Goal: Information Seeking & Learning: Learn about a topic

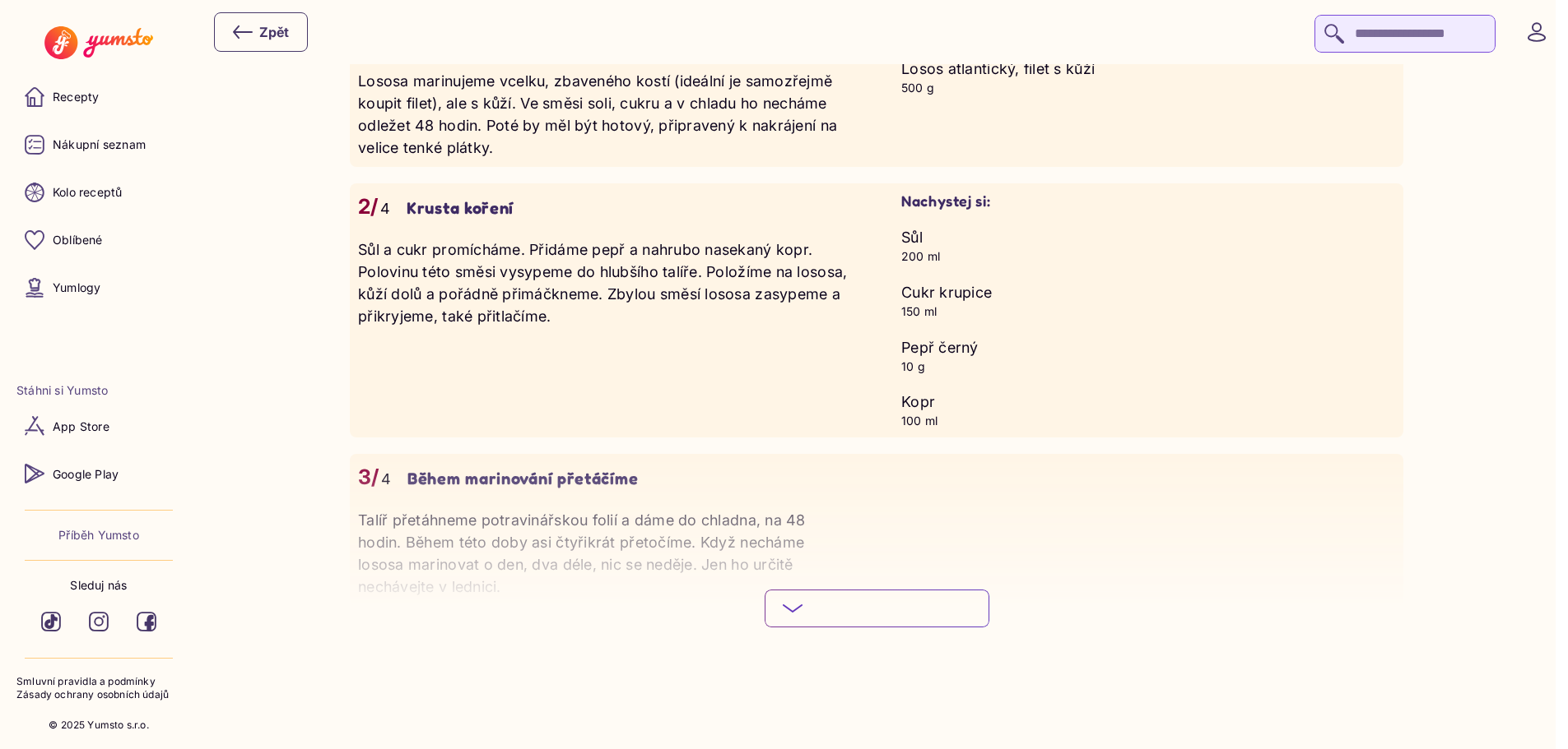
scroll to position [1563, 0]
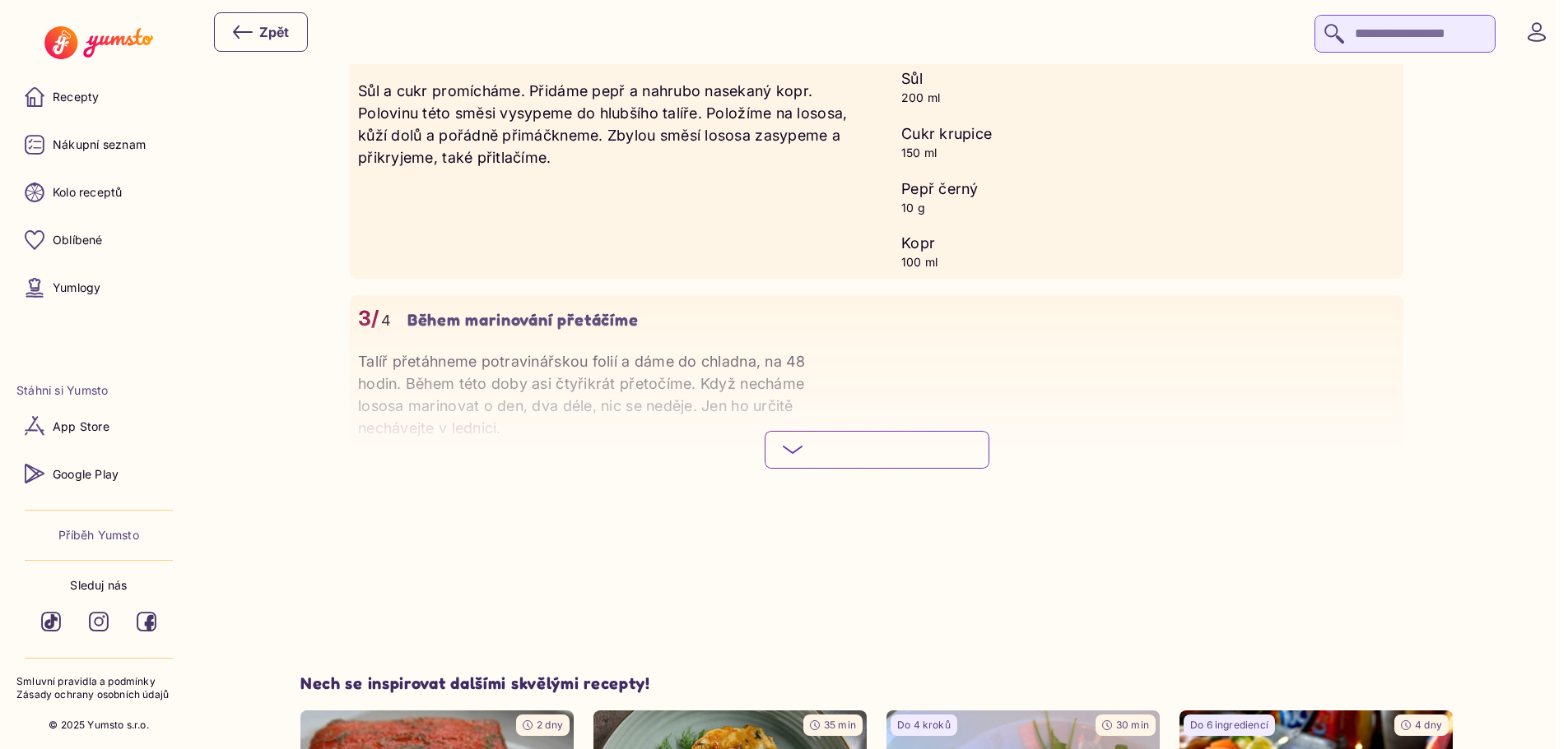
click at [886, 438] on button "Podívej se na celý postup Skryj podrobný postup" at bounding box center [877, 450] width 224 height 38
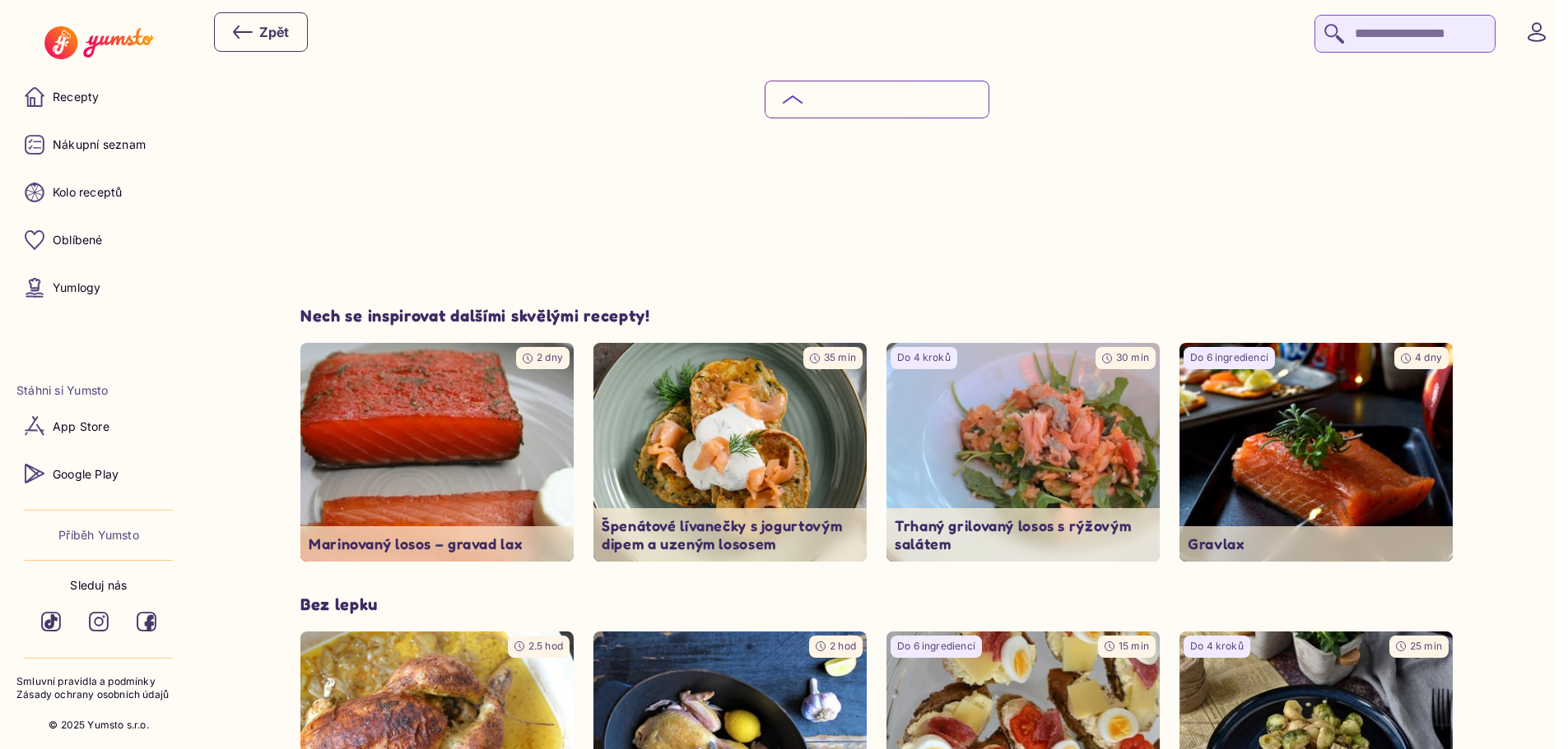
scroll to position [2139, 0]
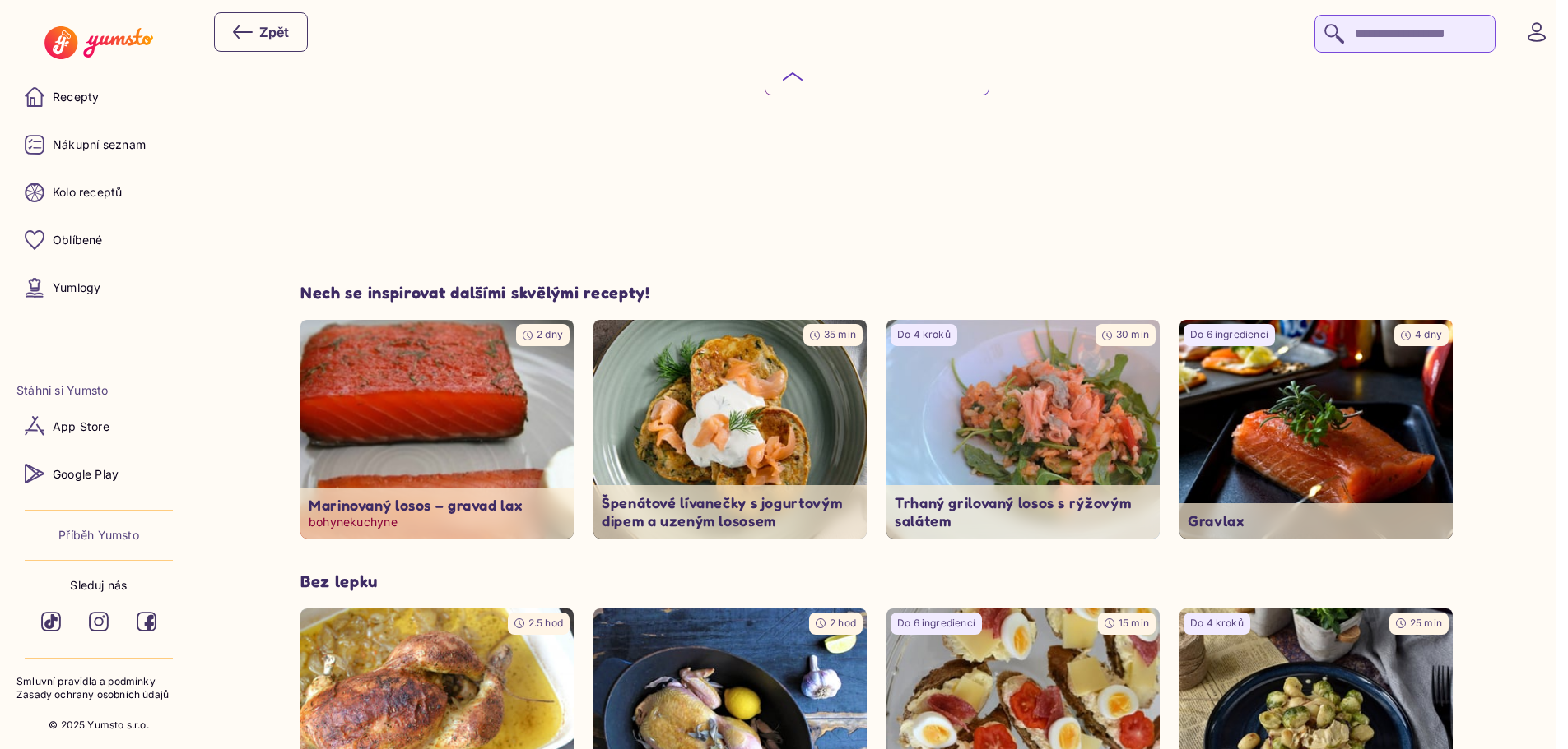
click at [442, 360] on img at bounding box center [437, 428] width 287 height 229
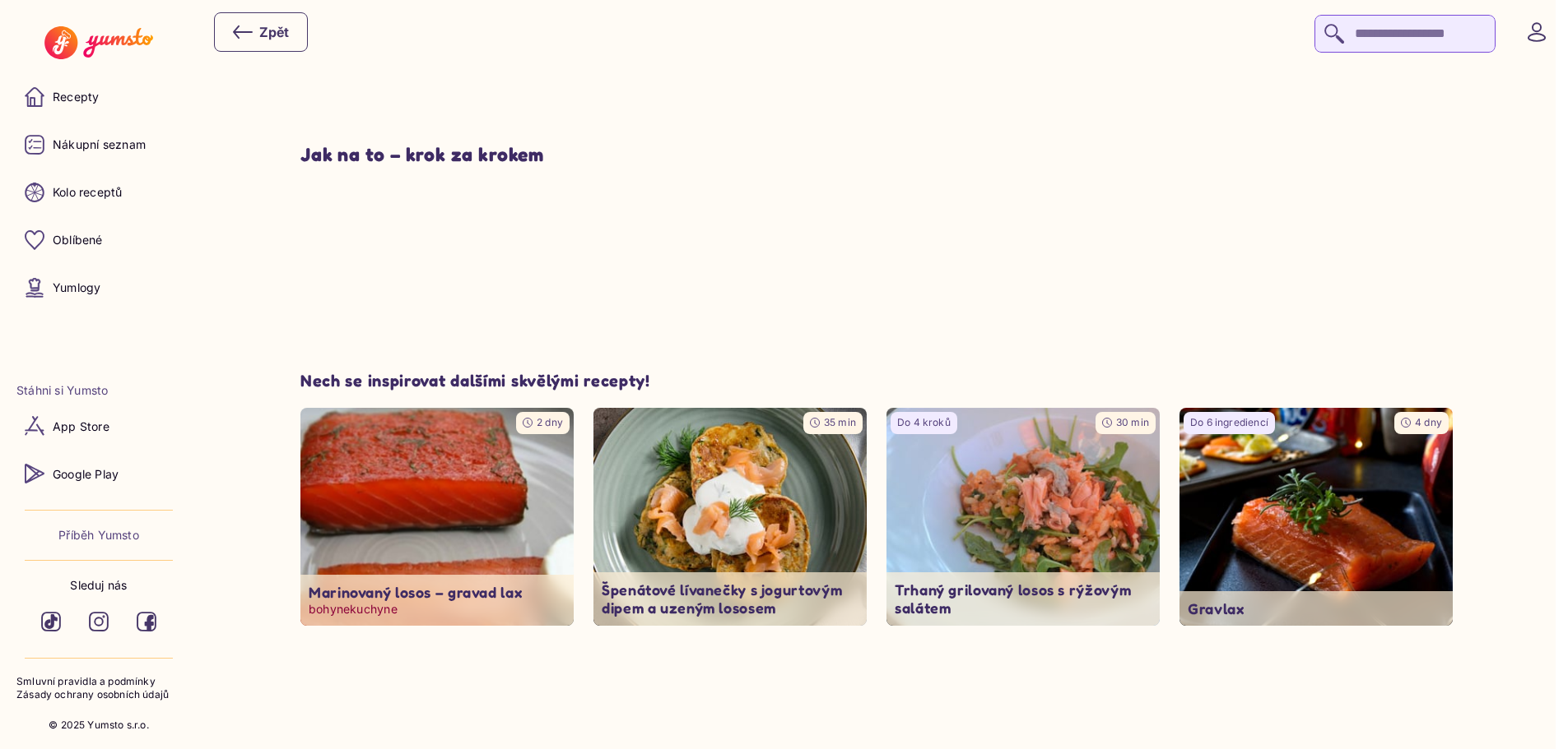
type input "*"
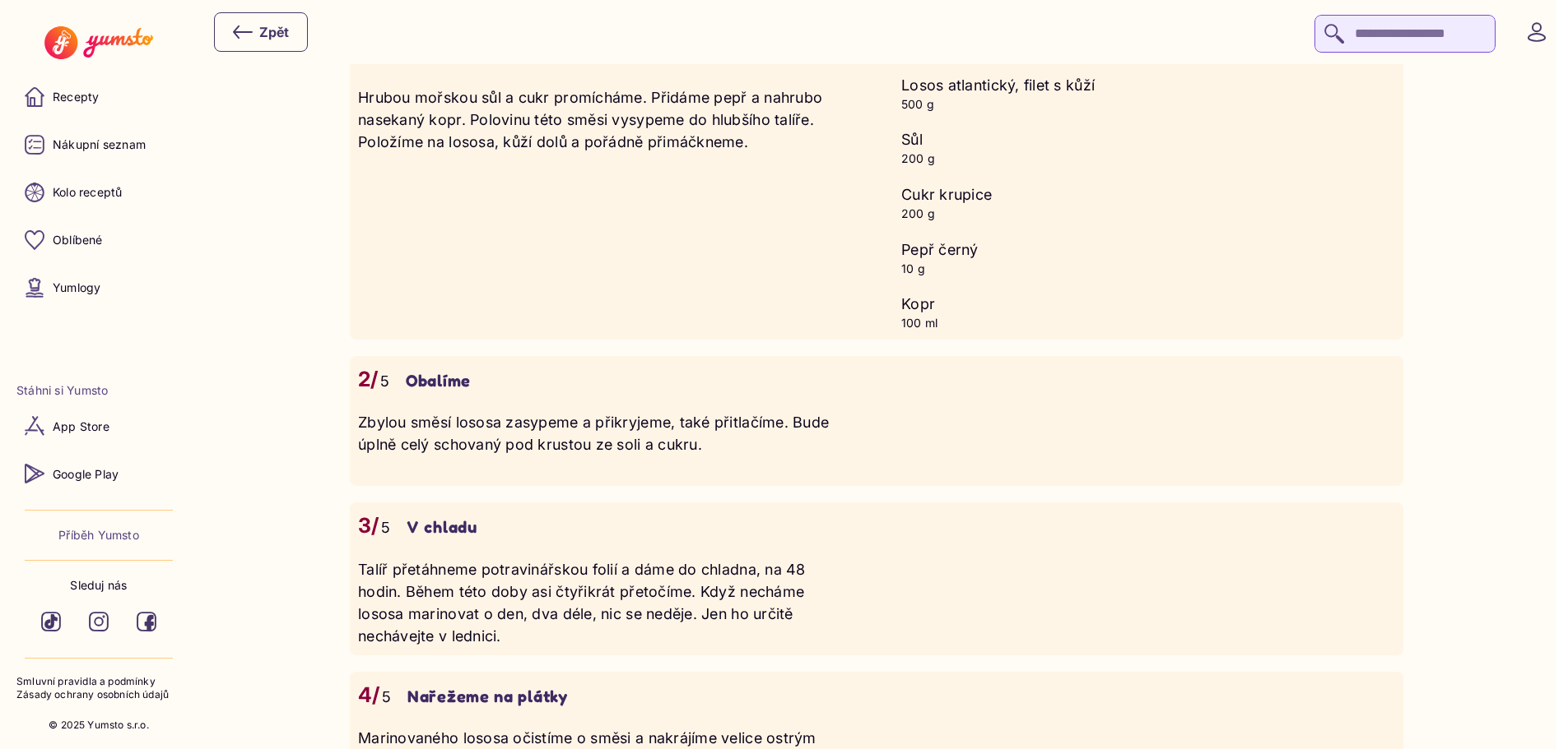
scroll to position [1727, 0]
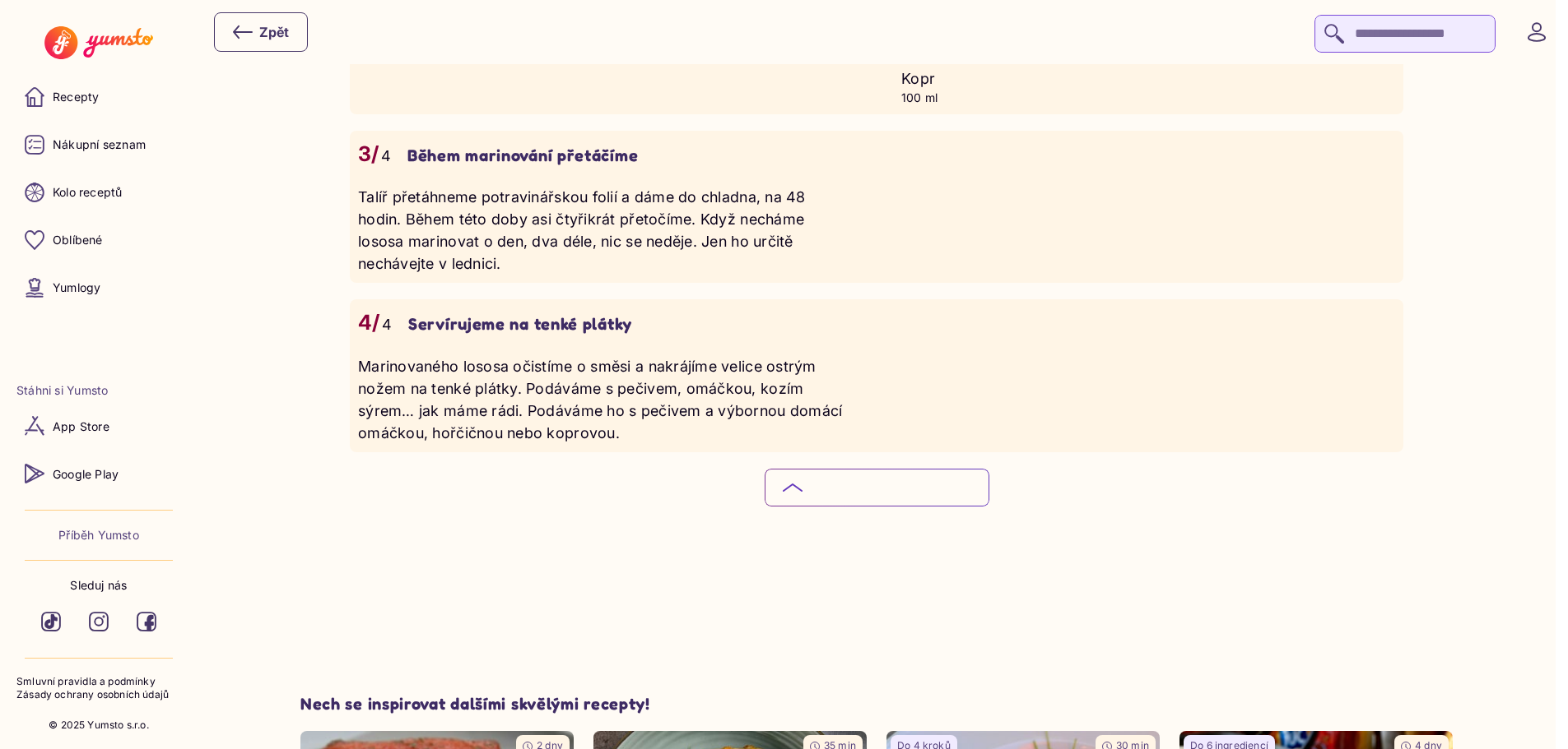
scroll to position [1686, 0]
